Goal: Transaction & Acquisition: Purchase product/service

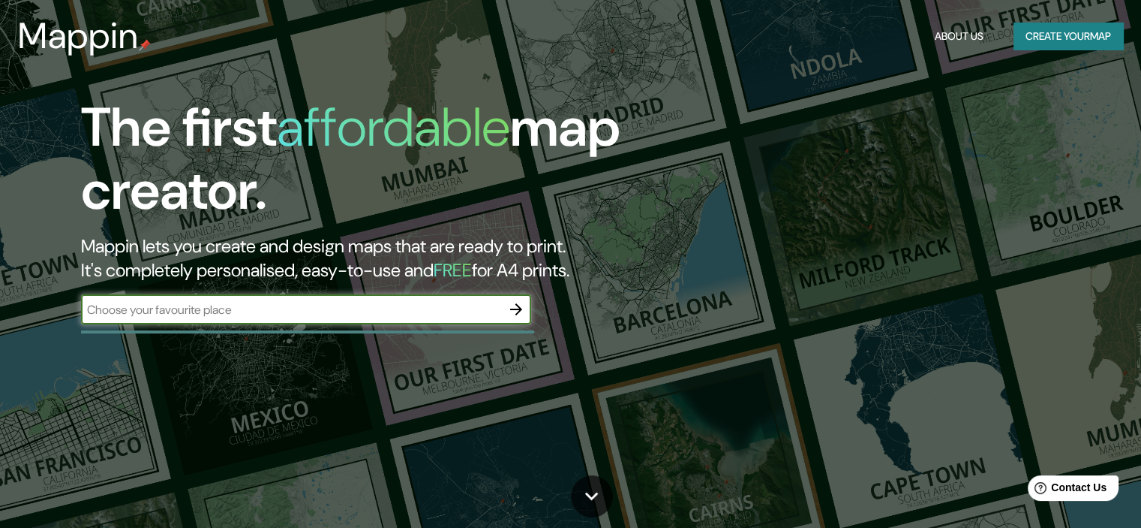
click at [234, 314] on input "text" at bounding box center [291, 309] width 420 height 17
type input "Huancayo"
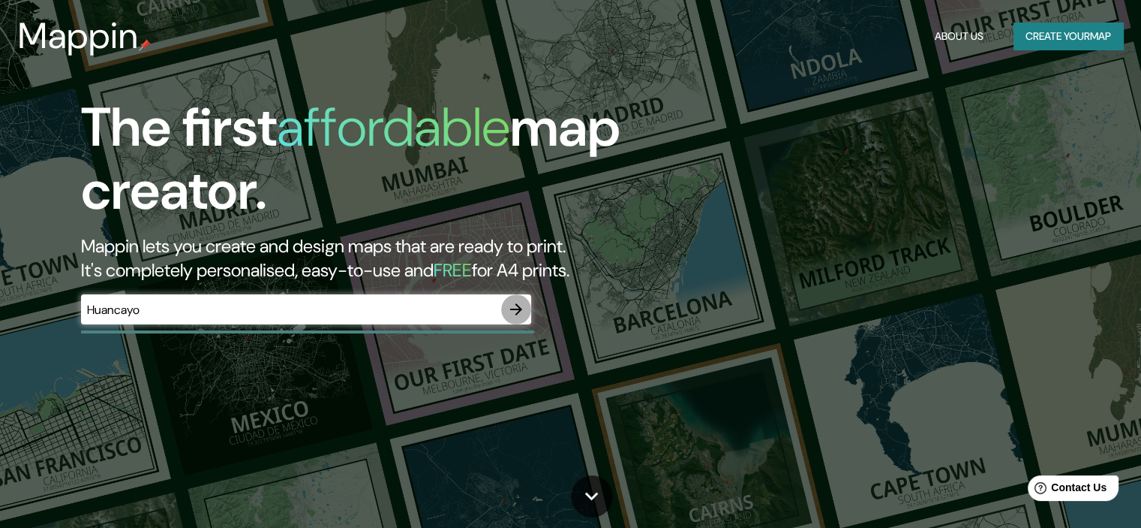
click at [514, 302] on icon "button" at bounding box center [516, 309] width 18 height 18
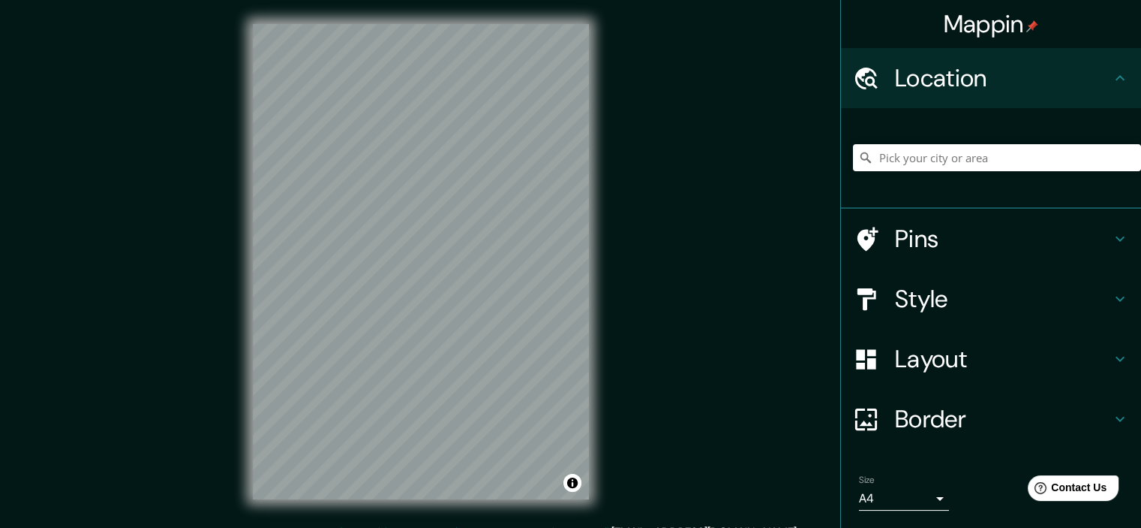
click at [1055, 120] on div at bounding box center [997, 157] width 288 height 75
click at [1028, 89] on h4 "Location" at bounding box center [1003, 78] width 216 height 30
click at [937, 160] on input "Pick your city or area" at bounding box center [997, 157] width 288 height 27
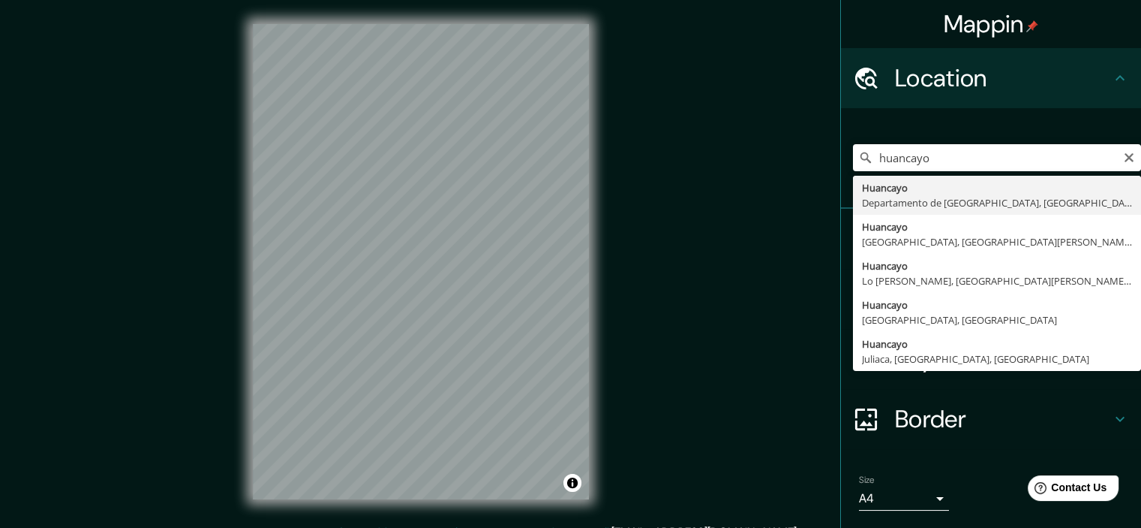
type input "Huancayo, [GEOGRAPHIC_DATA], [GEOGRAPHIC_DATA]"
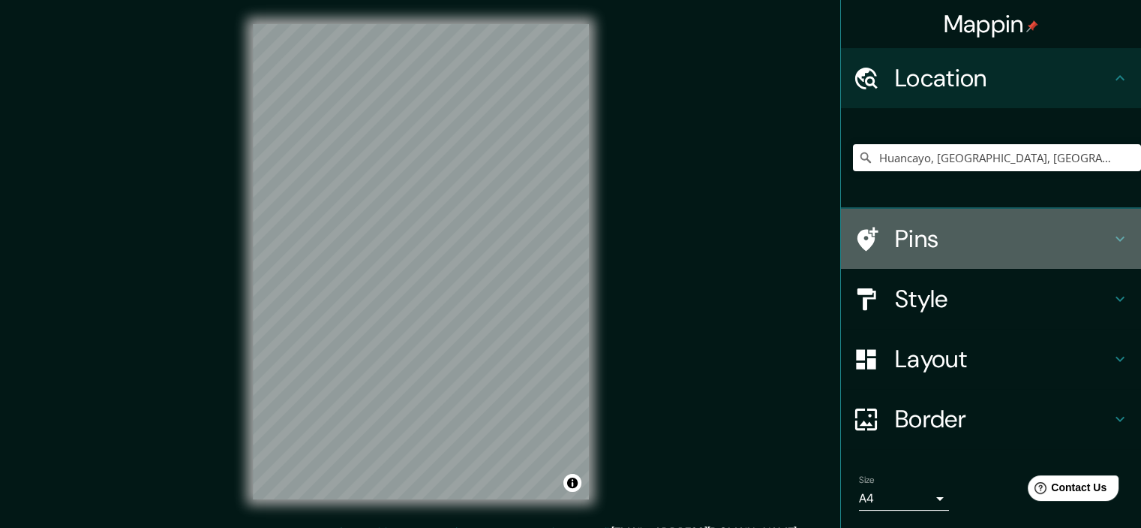
click at [1119, 234] on div "Pins" at bounding box center [991, 239] width 300 height 60
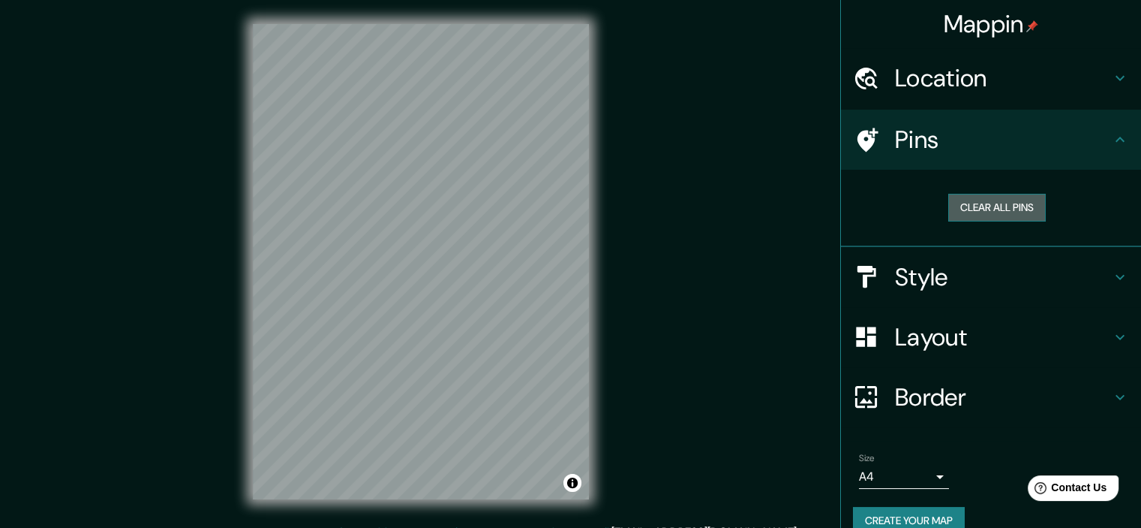
click at [1002, 213] on button "Clear all pins" at bounding box center [998, 208] width 98 height 28
click at [1116, 275] on icon at bounding box center [1120, 276] width 9 height 5
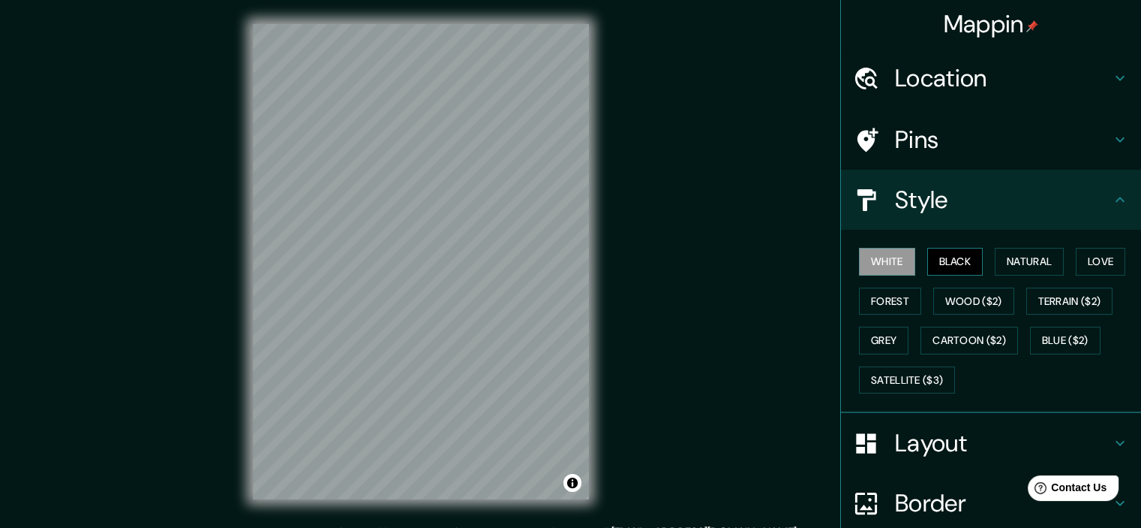
click at [943, 268] on button "Black" at bounding box center [956, 262] width 56 height 28
click at [1022, 263] on button "Natural" at bounding box center [1029, 262] width 69 height 28
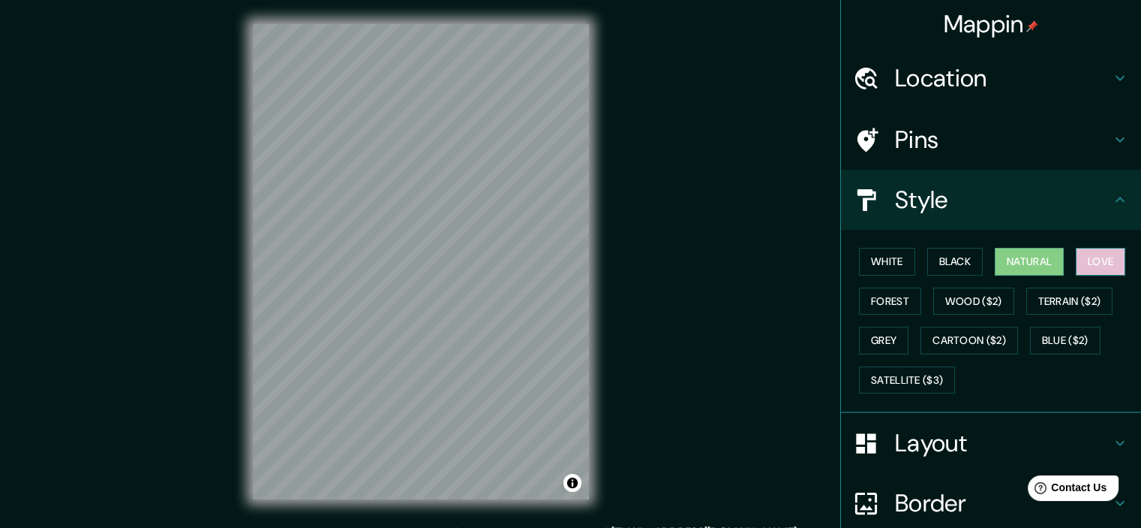
click at [1086, 264] on button "Love" at bounding box center [1101, 262] width 50 height 28
click at [1047, 308] on button "Terrain ($2)" at bounding box center [1070, 301] width 87 height 28
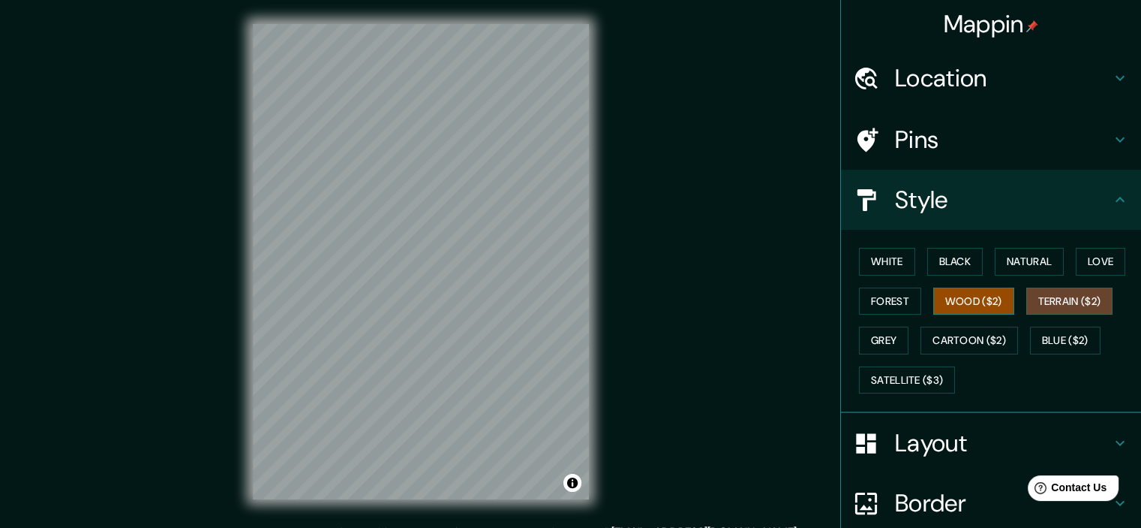
click at [958, 308] on button "Wood ($2)" at bounding box center [974, 301] width 81 height 28
click at [1099, 308] on button "Terrain ($2)" at bounding box center [1070, 301] width 87 height 28
click at [883, 296] on button "Forest" at bounding box center [890, 301] width 62 height 28
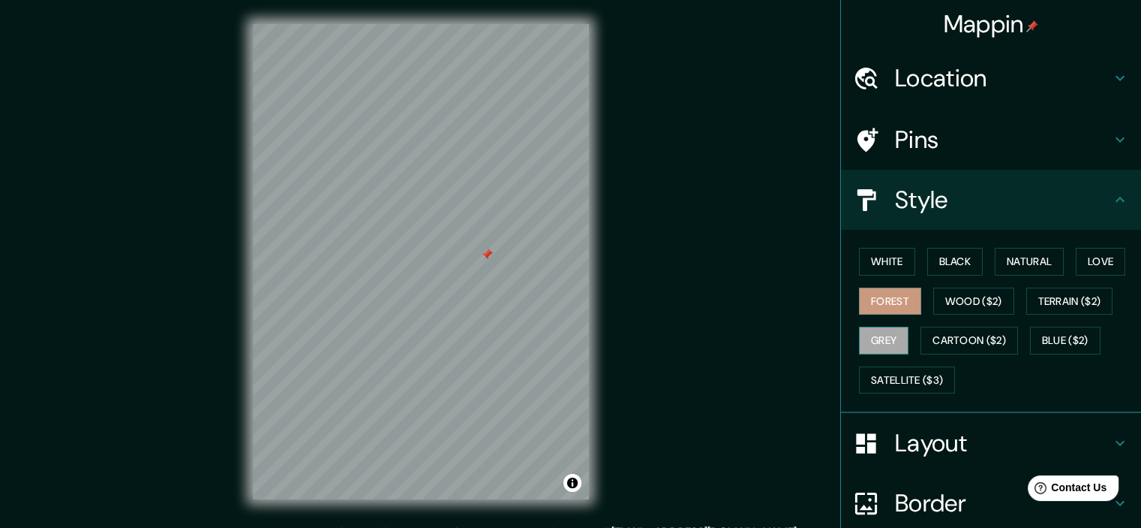
click at [877, 330] on button "Grey" at bounding box center [884, 340] width 50 height 28
click at [889, 387] on button "Satellite ($3)" at bounding box center [907, 380] width 96 height 28
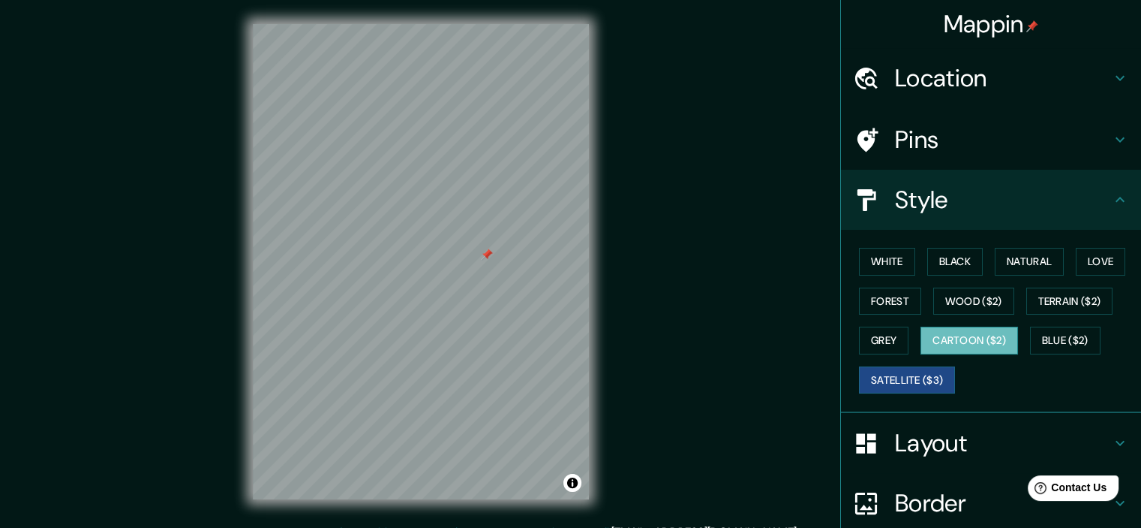
click at [978, 333] on button "Cartoon ($2)" at bounding box center [970, 340] width 98 height 28
click at [983, 300] on button "Wood ($2)" at bounding box center [974, 301] width 81 height 28
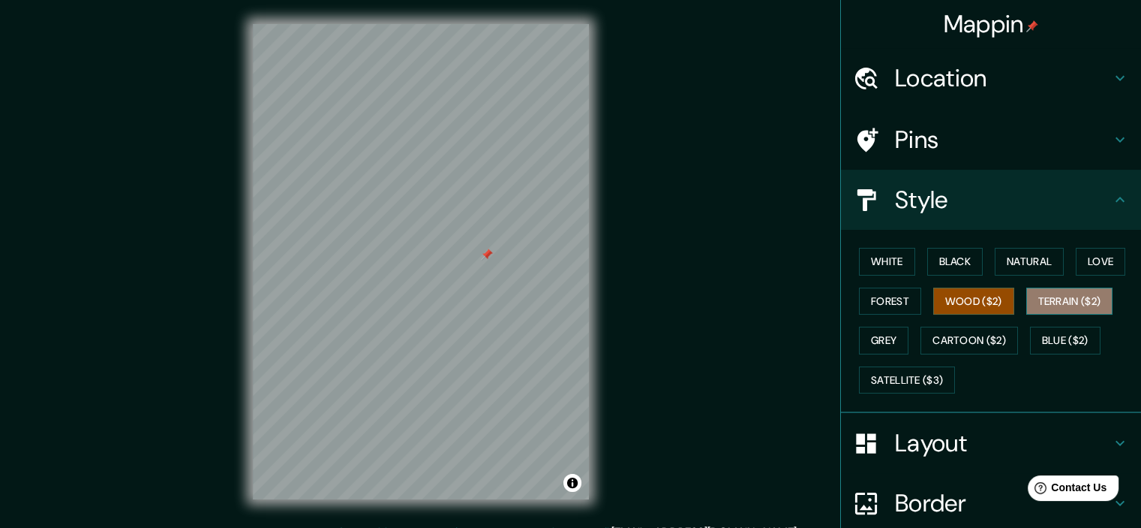
click at [1063, 299] on button "Terrain ($2)" at bounding box center [1070, 301] width 87 height 28
click at [952, 299] on button "Wood ($2)" at bounding box center [974, 301] width 81 height 28
click at [1011, 261] on button "Natural" at bounding box center [1029, 262] width 69 height 28
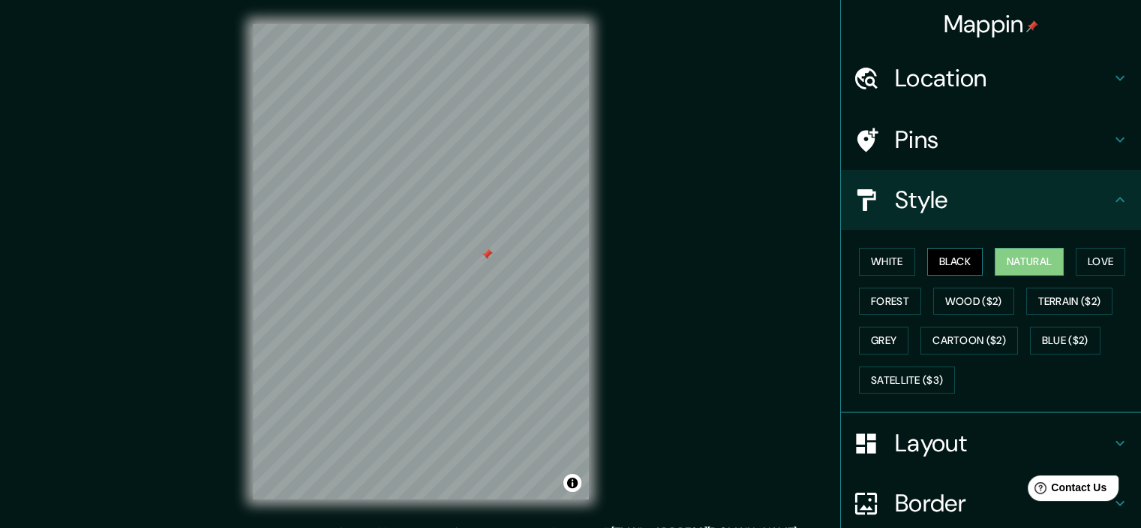
click at [928, 263] on button "Black" at bounding box center [956, 262] width 56 height 28
click at [863, 269] on button "White" at bounding box center [887, 262] width 56 height 28
click at [1021, 264] on button "Natural" at bounding box center [1029, 262] width 69 height 28
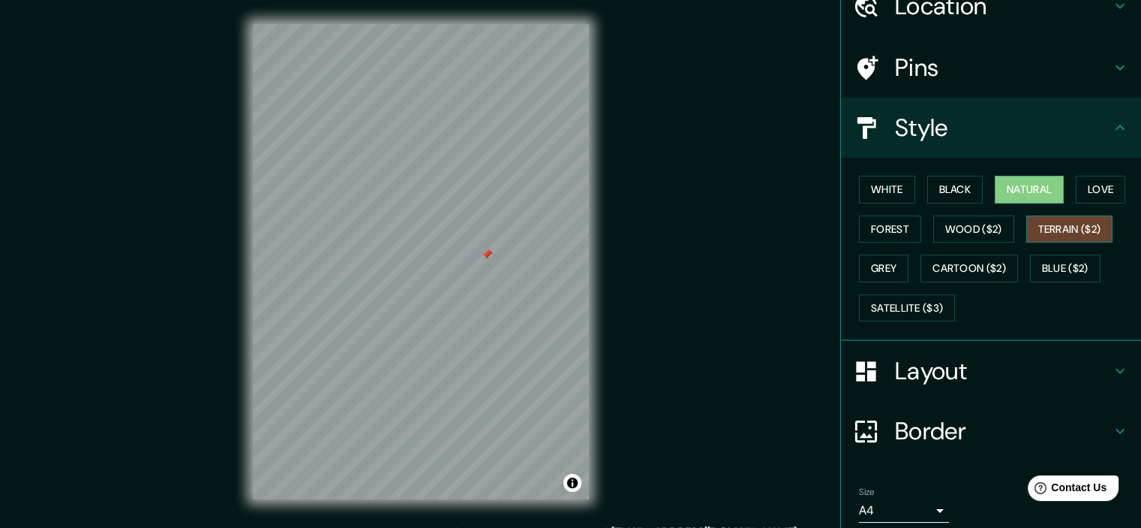
scroll to position [75, 0]
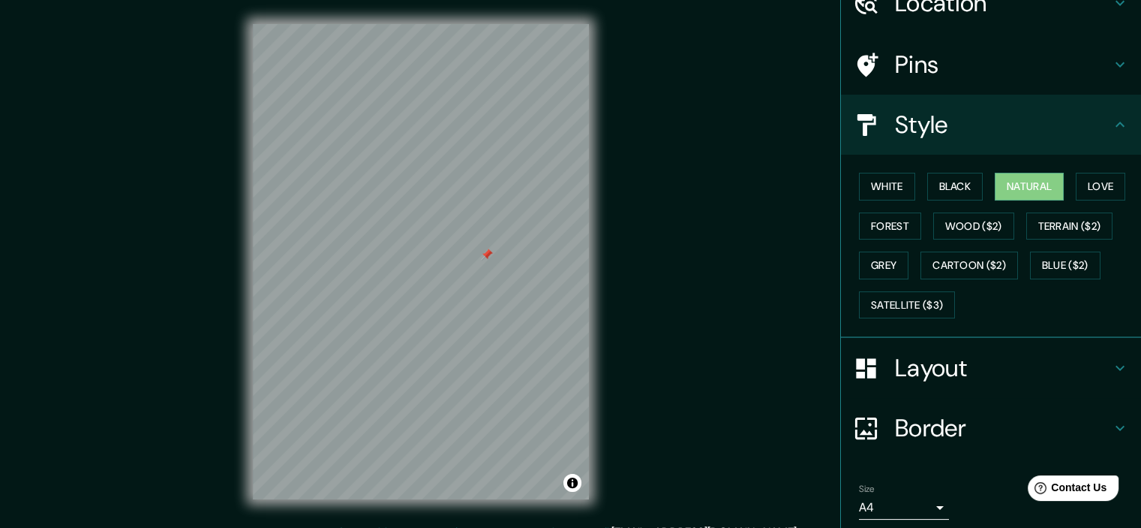
click at [1087, 121] on h4 "Style" at bounding box center [1003, 125] width 216 height 30
click at [1116, 122] on icon at bounding box center [1120, 124] width 9 height 5
click at [1111, 359] on icon at bounding box center [1120, 368] width 18 height 18
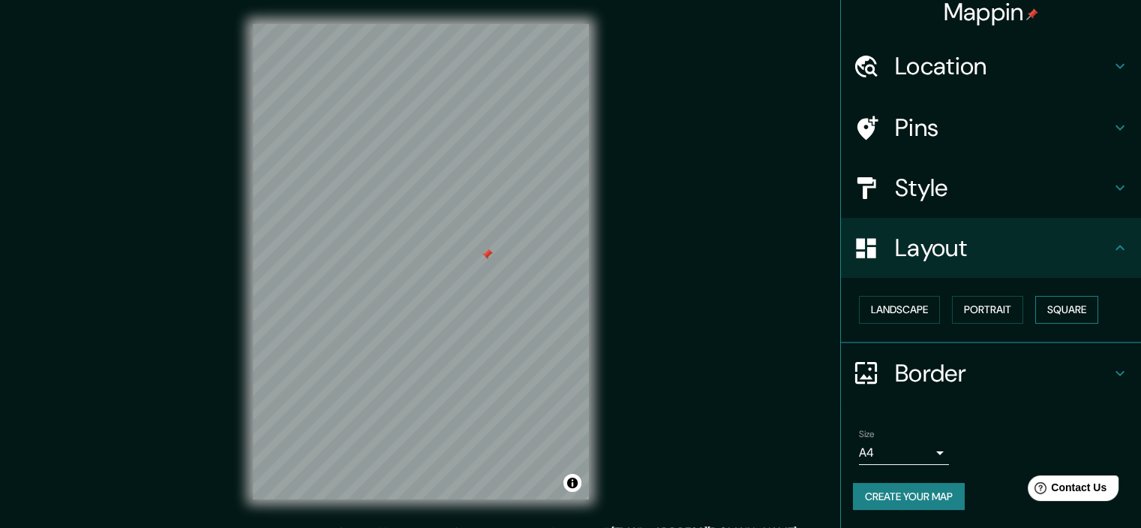
scroll to position [11, 0]
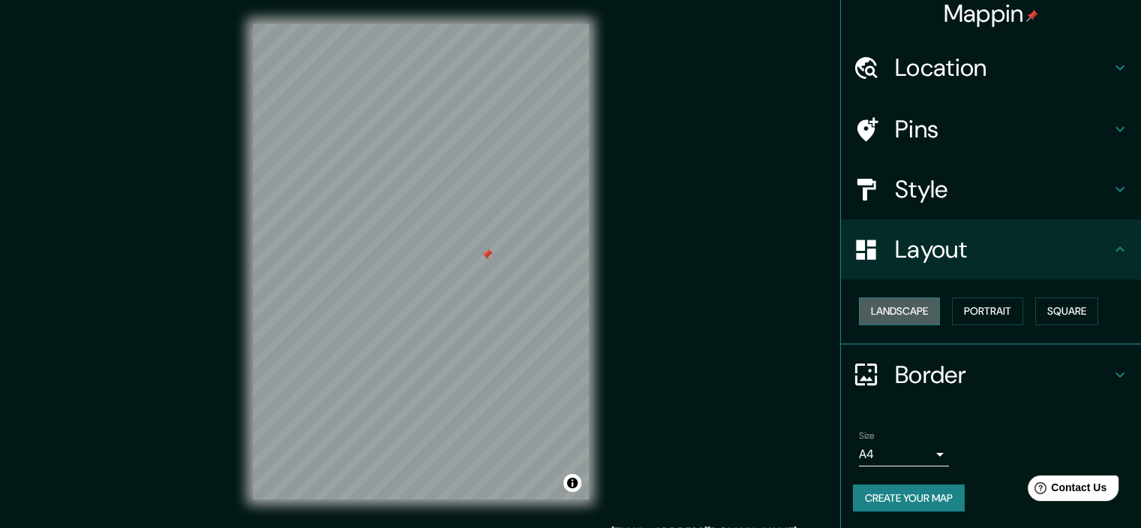
click at [910, 308] on button "Landscape" at bounding box center [899, 311] width 81 height 28
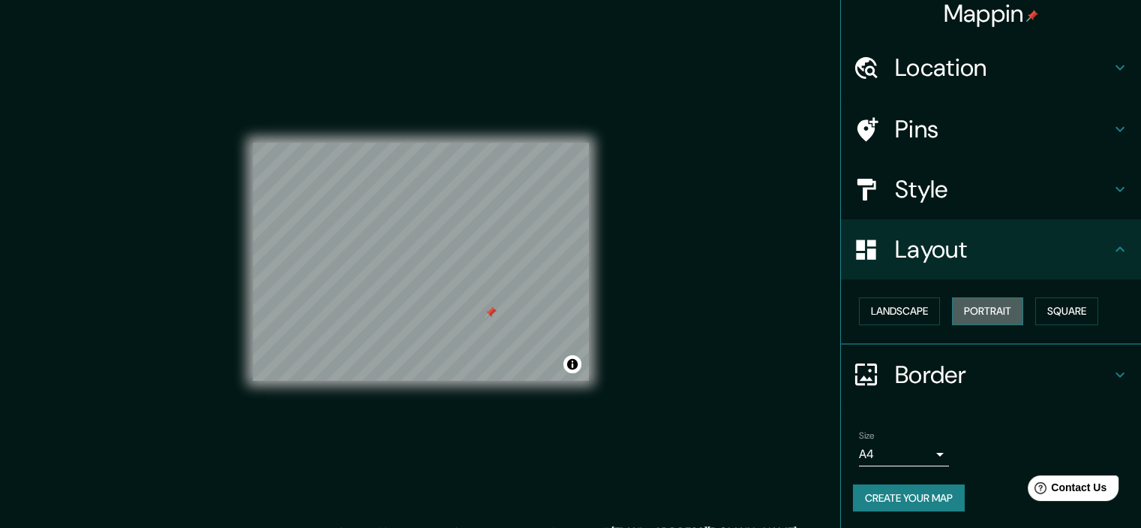
click at [985, 305] on button "Portrait" at bounding box center [987, 311] width 71 height 28
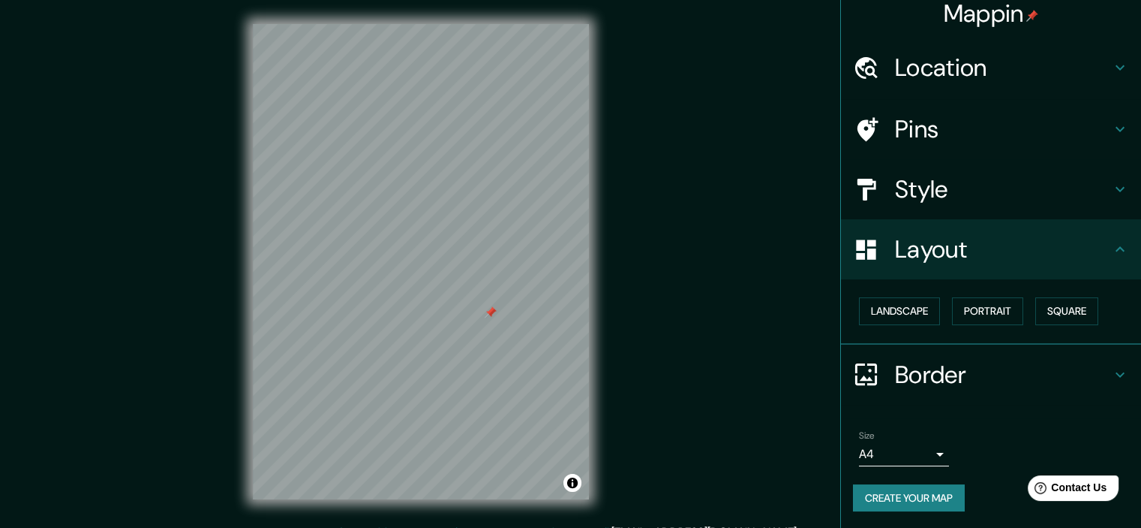
click at [1129, 312] on div "Landscape [GEOGRAPHIC_DATA]" at bounding box center [997, 311] width 288 height 40
click at [1064, 309] on button "Square" at bounding box center [1067, 311] width 63 height 28
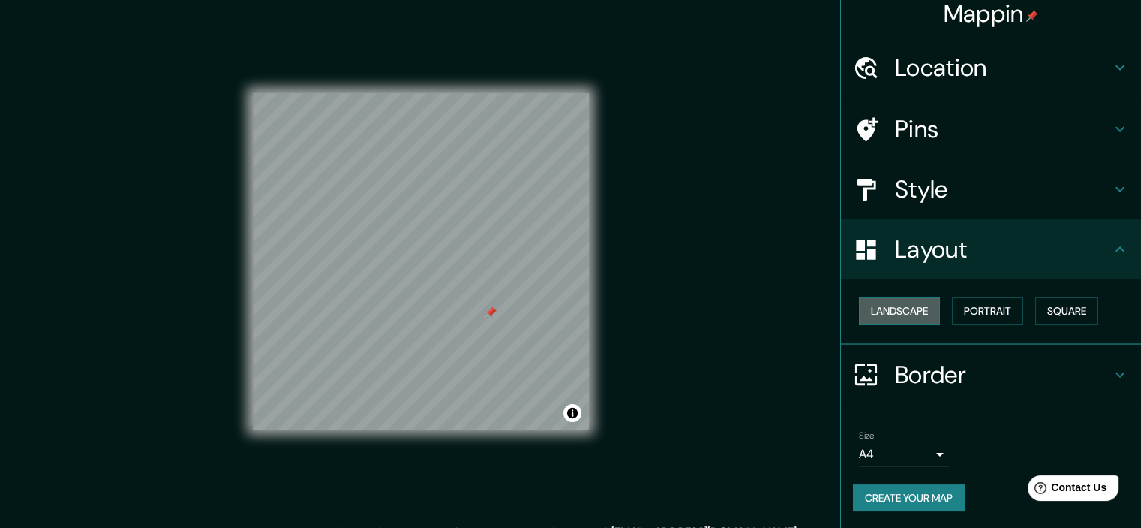
click at [925, 310] on button "Landscape" at bounding box center [899, 311] width 81 height 28
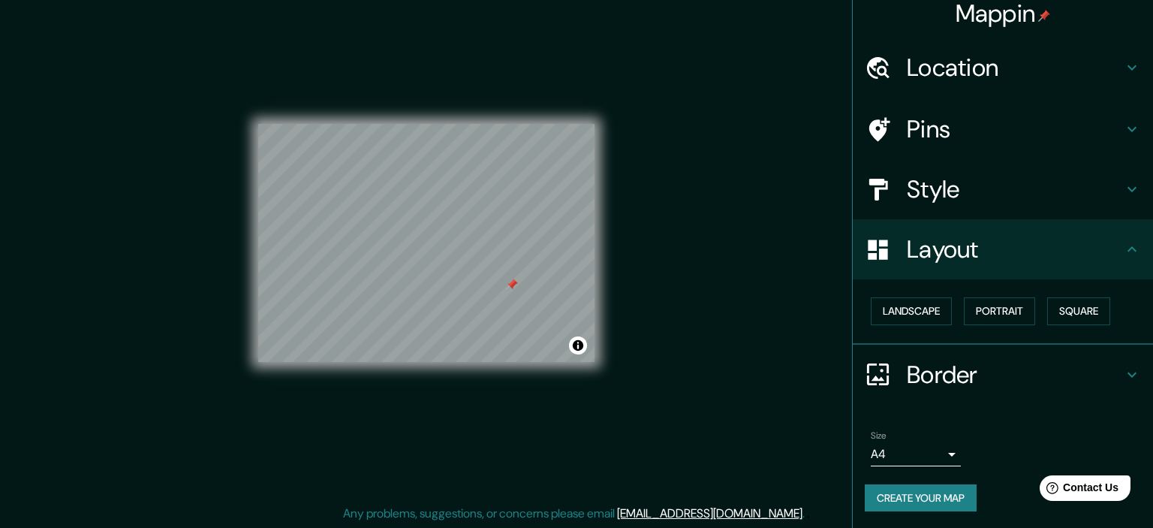
click at [925, 453] on body "Mappin Location [GEOGRAPHIC_DATA], [GEOGRAPHIC_DATA], [GEOGRAPHIC_DATA] Pins St…" at bounding box center [576, 245] width 1153 height 528
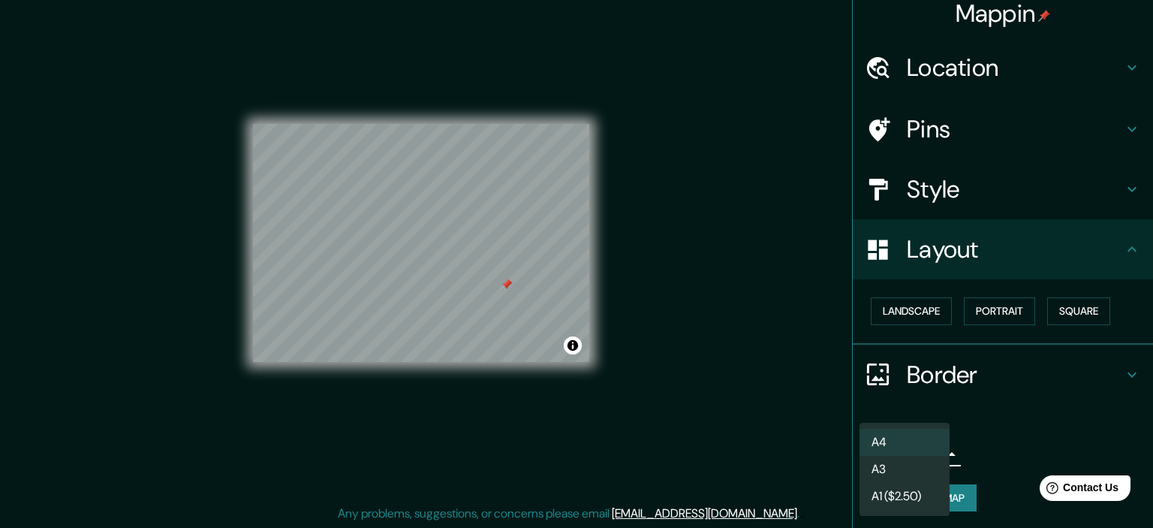
click at [930, 468] on li "A3" at bounding box center [904, 469] width 90 height 27
type input "a4"
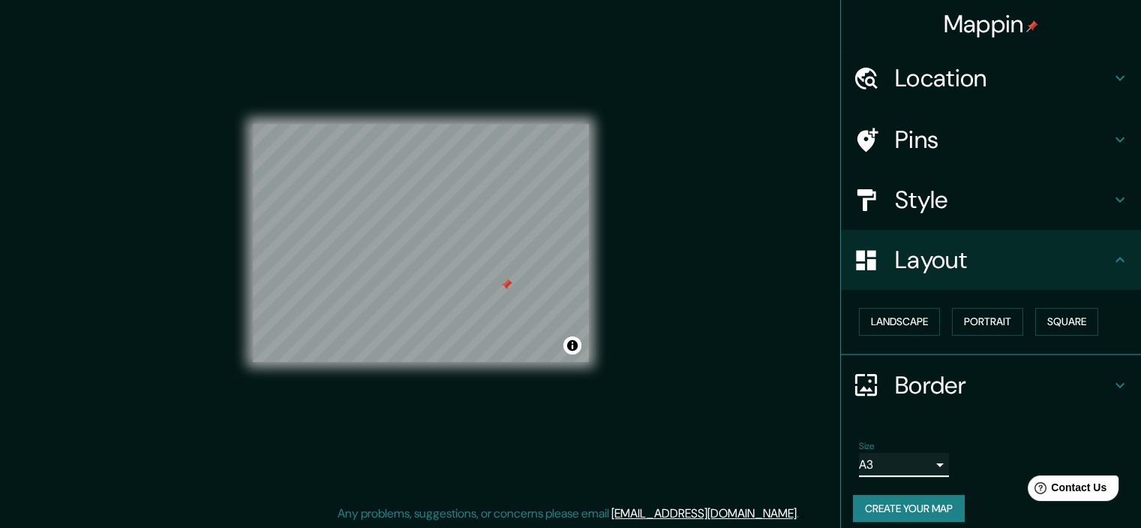
scroll to position [0, 0]
click at [995, 140] on h4 "Pins" at bounding box center [1003, 140] width 216 height 30
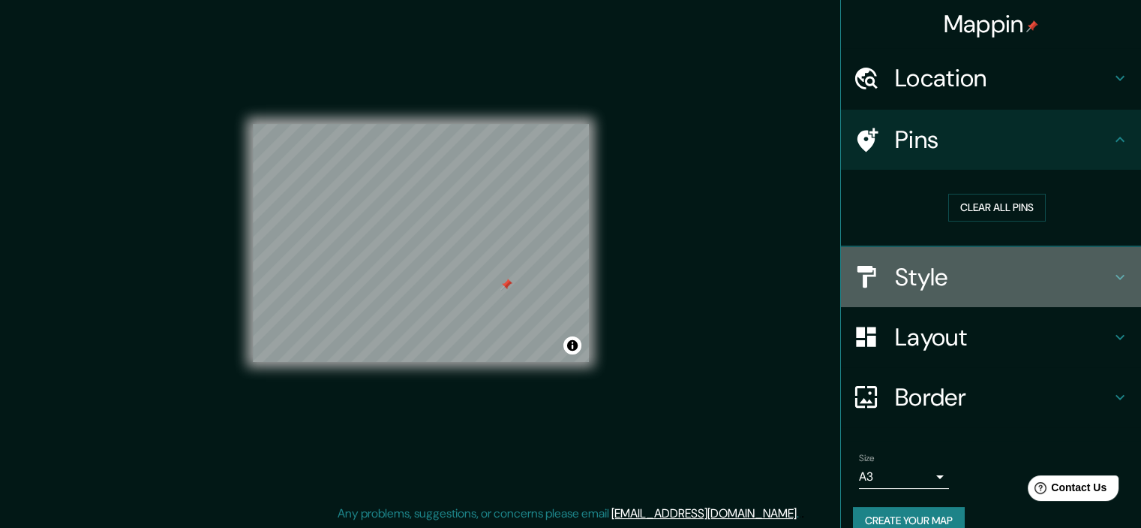
click at [1015, 278] on h4 "Style" at bounding box center [1003, 277] width 216 height 30
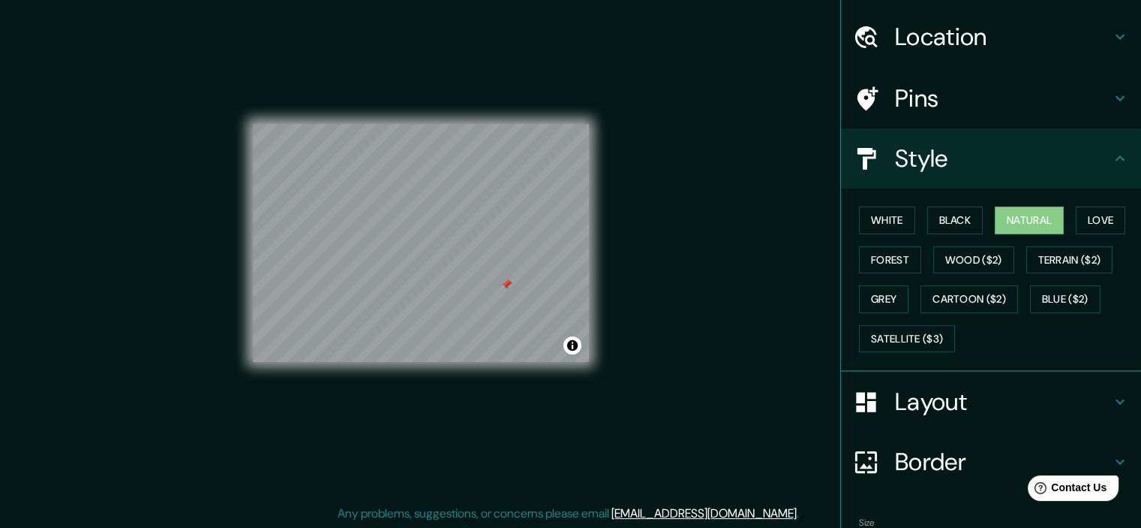
scroll to position [128, 0]
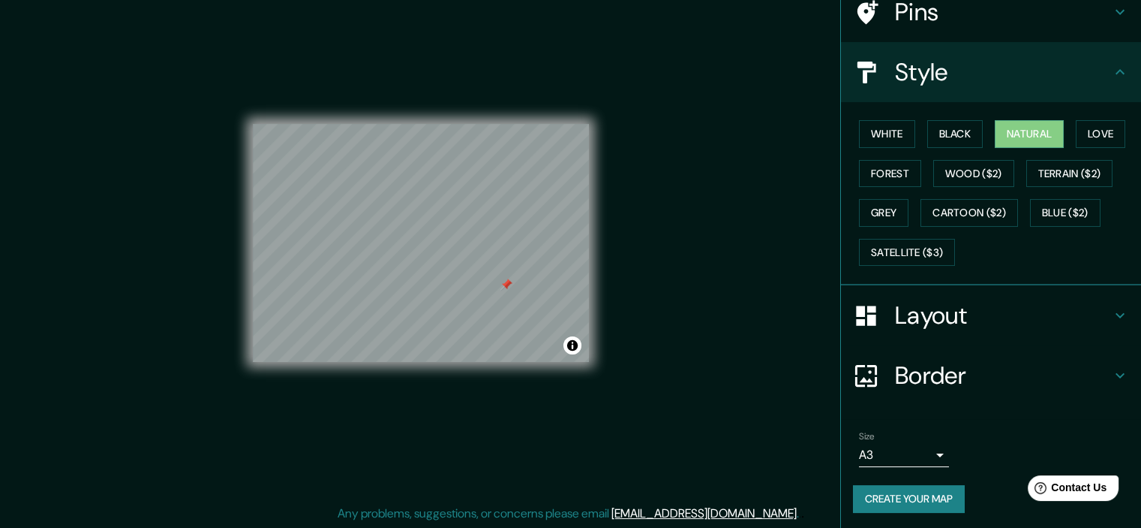
click at [905, 501] on button "Create your map" at bounding box center [909, 499] width 112 height 28
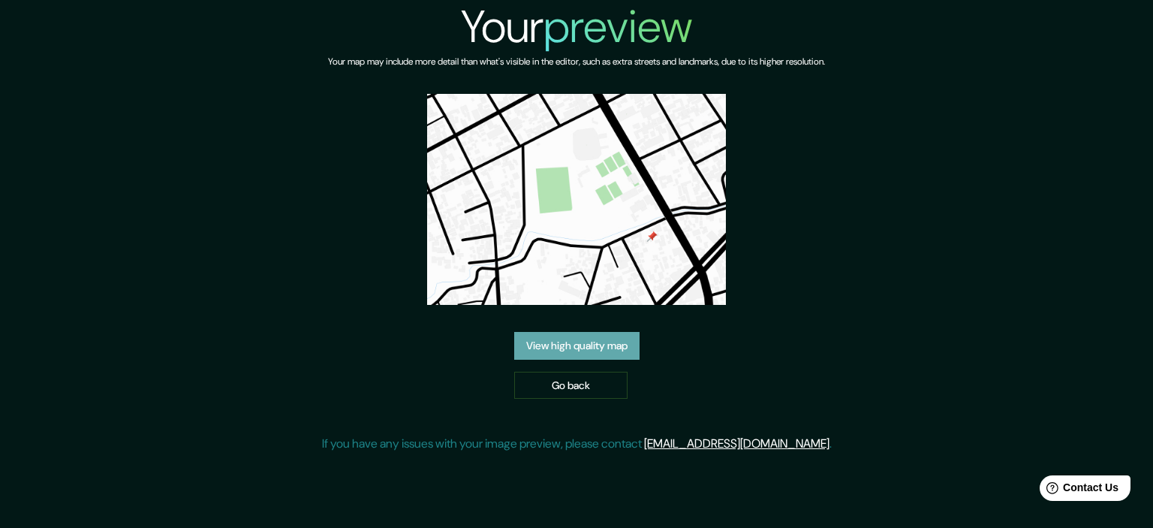
click at [604, 346] on link "View high quality map" at bounding box center [576, 346] width 125 height 28
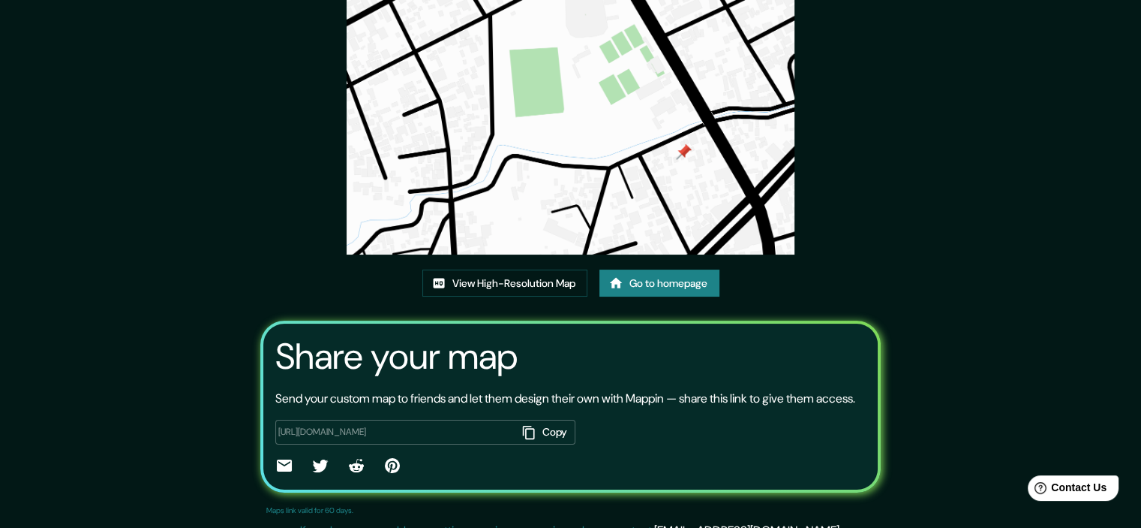
scroll to position [164, 0]
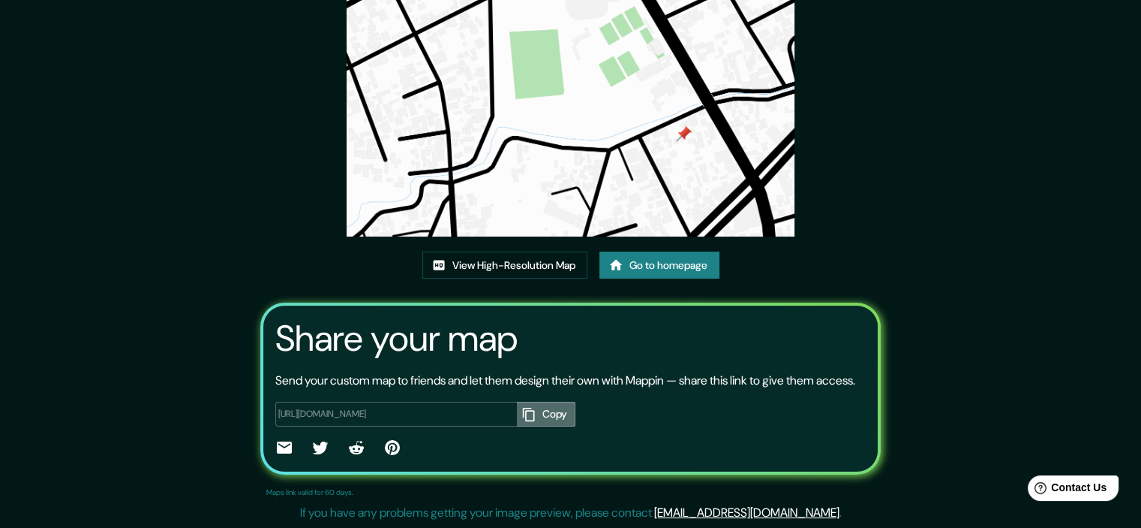
click at [522, 413] on icon "button" at bounding box center [529, 414] width 15 height 15
click at [501, 251] on link "View High-Resolution Map" at bounding box center [505, 265] width 165 height 28
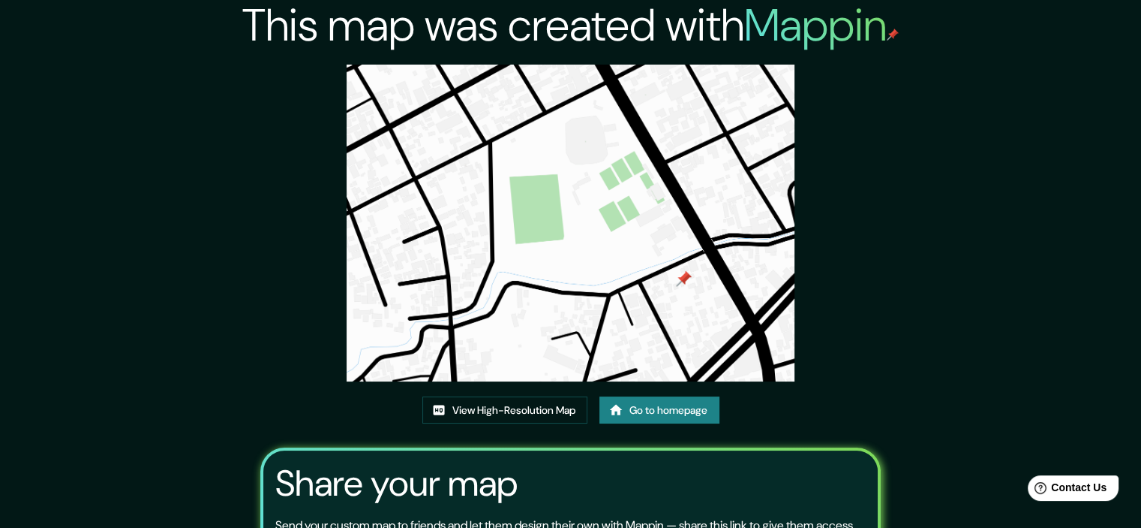
scroll to position [0, 0]
